Goal: Task Accomplishment & Management: Use online tool/utility

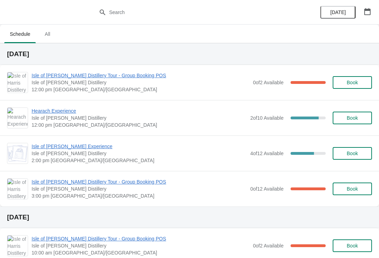
click at [45, 76] on span "Isle of [PERSON_NAME] Distillery Tour - Group Booking POS" at bounding box center [141, 75] width 218 height 7
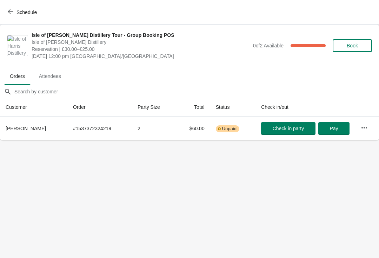
click at [11, 15] on span "button" at bounding box center [11, 12] width 6 height 7
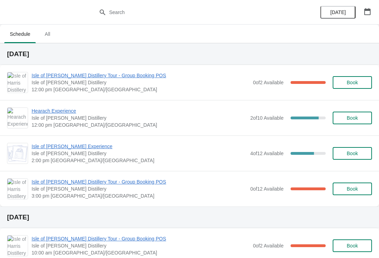
click at [40, 112] on span "Hearach Experience" at bounding box center [139, 110] width 215 height 7
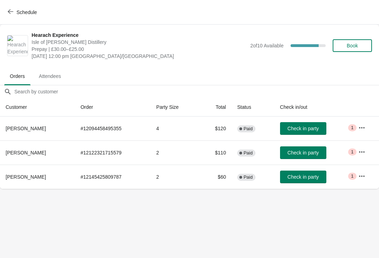
click at [5, 13] on button "Schedule" at bounding box center [23, 12] width 39 height 13
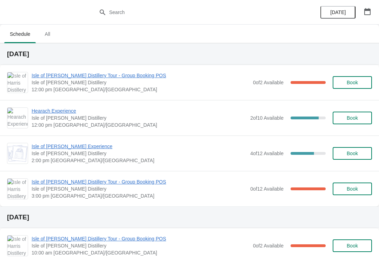
click at [34, 76] on span "Isle of [PERSON_NAME] Distillery Tour - Group Booking POS" at bounding box center [141, 75] width 218 height 7
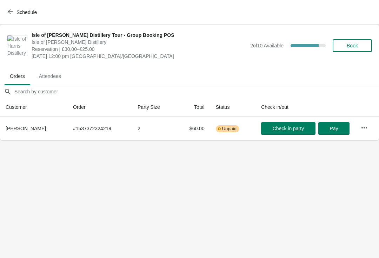
scroll to position [0, 0]
click at [11, 11] on icon "button" at bounding box center [11, 12] width 6 height 6
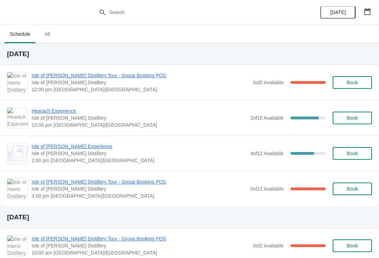
click at [48, 113] on span "Hearach Experience" at bounding box center [139, 110] width 215 height 7
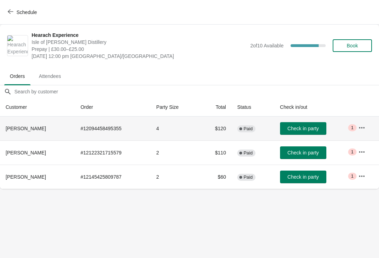
click at [349, 129] on span "Critical 1" at bounding box center [352, 127] width 8 height 7
click at [358, 131] on button "button" at bounding box center [361, 127] width 13 height 13
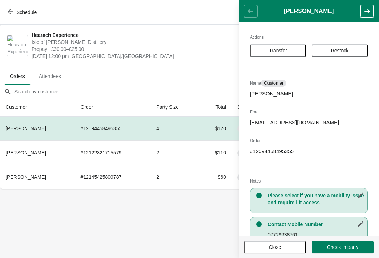
click at [280, 252] on button "Close" at bounding box center [275, 246] width 62 height 13
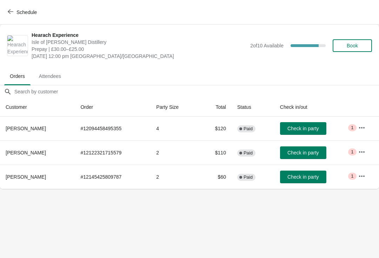
click at [359, 147] on button "button" at bounding box center [361, 151] width 13 height 13
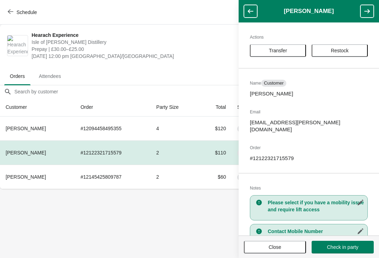
click at [288, 244] on span "Close" at bounding box center [274, 247] width 49 height 6
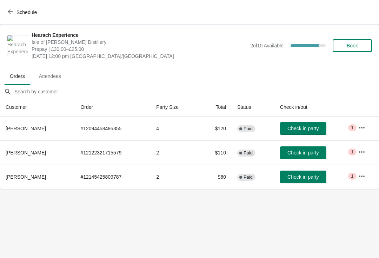
click at [360, 172] on icon "button" at bounding box center [361, 175] width 7 height 7
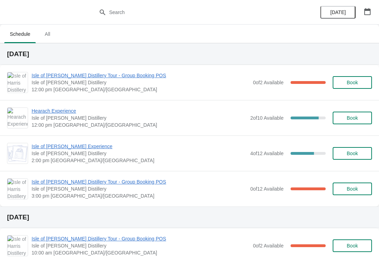
click at [53, 184] on span "Isle of [PERSON_NAME] Distillery Tour - Group Booking POS" at bounding box center [139, 181] width 215 height 7
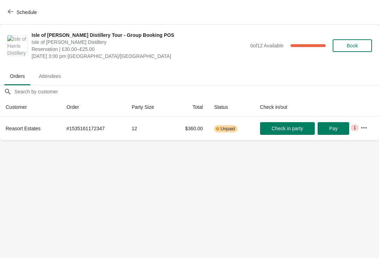
click at [7, 14] on button "Schedule" at bounding box center [23, 12] width 39 height 13
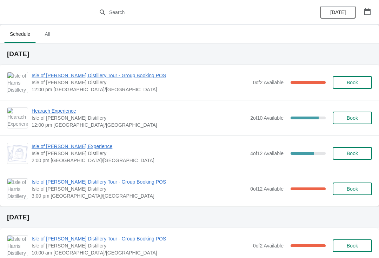
click at [40, 144] on span "Isle of [PERSON_NAME] Experience" at bounding box center [139, 146] width 215 height 7
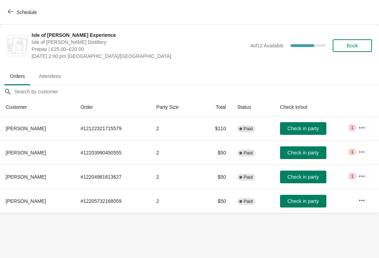
click at [9, 13] on icon "button" at bounding box center [11, 12] width 6 height 6
